Goal: Task Accomplishment & Management: Use online tool/utility

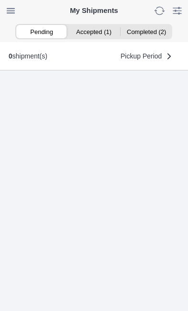
click at [90, 28] on ion-segment-button "Accepted (1)" at bounding box center [94, 31] width 52 height 13
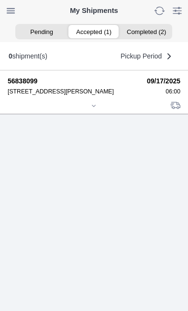
click at [97, 109] on icon at bounding box center [94, 106] width 6 height 6
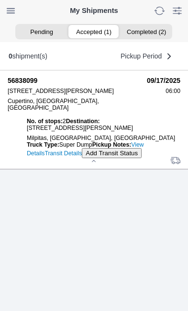
scroll to position [89, 0]
click at [0, 0] on slot "Add Transit Status" at bounding box center [0, 0] width 0 height 0
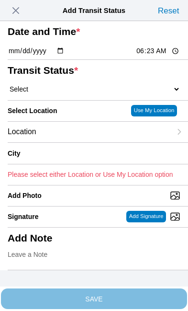
click at [163, 56] on input "06:23" at bounding box center [158, 51] width 45 height 10
type input "06:00"
click at [62, 93] on select "Select Arrive at Drop Off Arrive at Pickup Break Start Break Stop Depart Drop O…" at bounding box center [94, 89] width 173 height 9
select select "ARVPULOC"
click at [81, 142] on div "Location" at bounding box center [90, 132] width 164 height 21
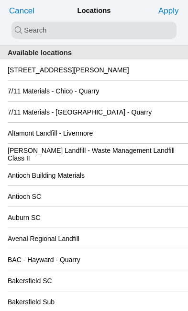
click at [0, 0] on slot "[STREET_ADDRESS][PERSON_NAME]" at bounding box center [0, 0] width 0 height 0
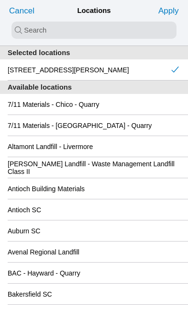
click at [0, 0] on slot "Apply" at bounding box center [0, 0] width 0 height 0
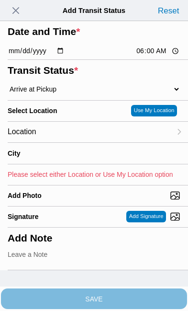
type input "Cupertino"
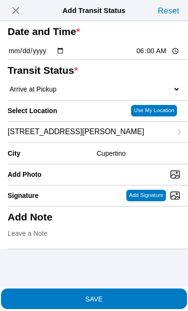
click at [0, 0] on slot "SAVE" at bounding box center [0, 0] width 0 height 0
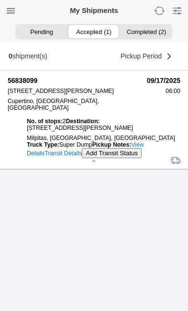
click at [82, 157] on link "Transit Details" at bounding box center [63, 153] width 37 height 7
